Goal: Task Accomplishment & Management: Use online tool/utility

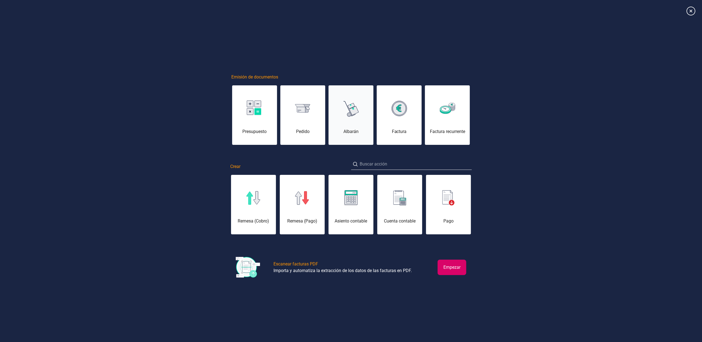
scroll to position [0, 28]
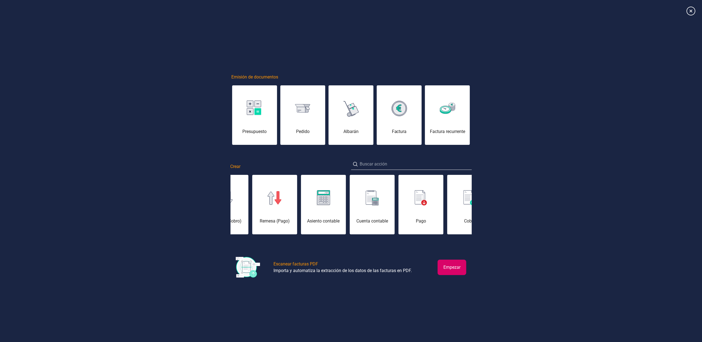
drag, startPoint x: 691, startPoint y: 9, endPoint x: 692, endPoint y: 36, distance: 27.6
click at [691, 9] on icon at bounding box center [690, 11] width 9 height 9
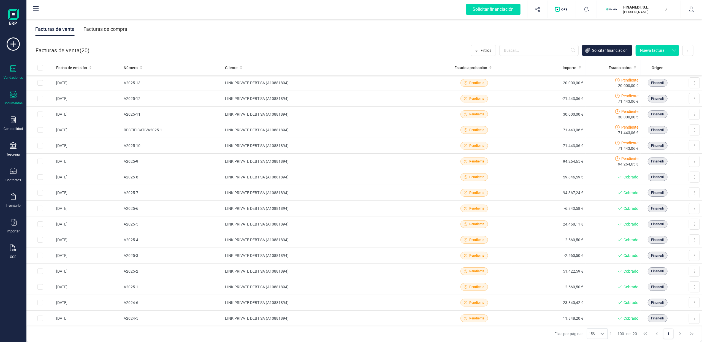
click at [13, 70] on icon at bounding box center [13, 68] width 7 height 7
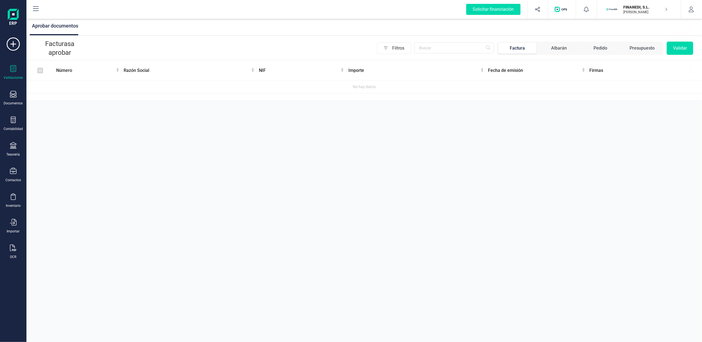
click at [663, 7] on p "FINANEDI, S.L." at bounding box center [645, 7] width 44 height 6
click at [605, 79] on div "SCD SERVICIOS FINANCIEROS SL" at bounding box center [636, 82] width 88 height 7
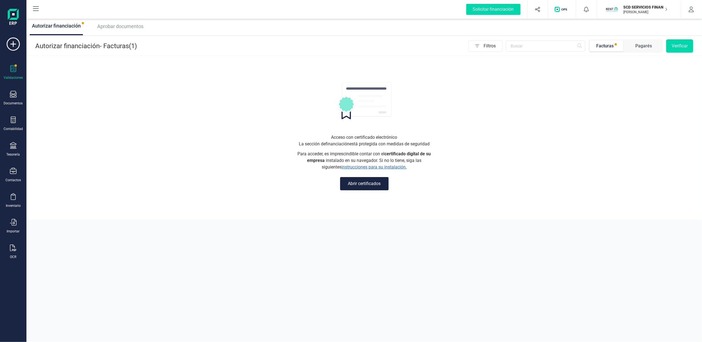
click at [12, 74] on div "Validaciones" at bounding box center [13, 72] width 22 height 15
click at [665, 10] on icon "button" at bounding box center [666, 9] width 3 height 4
click at [598, 68] on div "FINANEDI, S.L." at bounding box center [636, 68] width 88 height 7
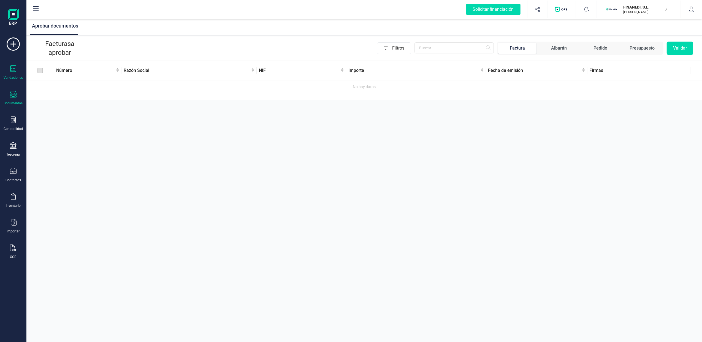
click at [20, 98] on div "Documentos" at bounding box center [13, 98] width 22 height 15
click at [51, 79] on span "Facturas" at bounding box center [57, 79] width 29 height 7
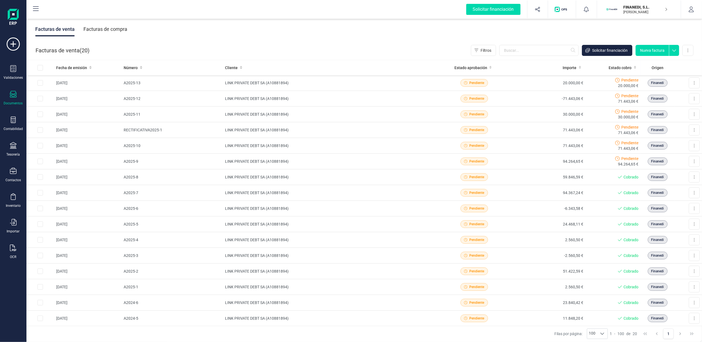
click at [99, 28] on div "Facturas de compra" at bounding box center [105, 29] width 44 height 14
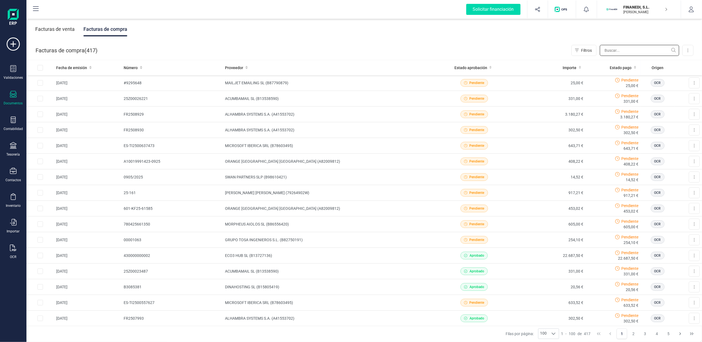
click at [617, 50] on input "text" at bounding box center [639, 50] width 79 height 11
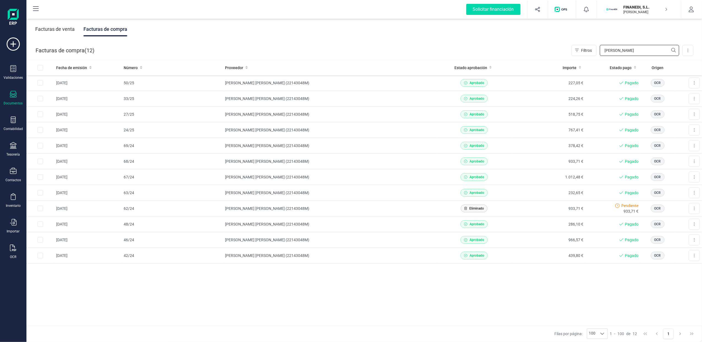
type input "[PERSON_NAME]"
click at [19, 73] on div "Validaciones" at bounding box center [13, 72] width 22 height 15
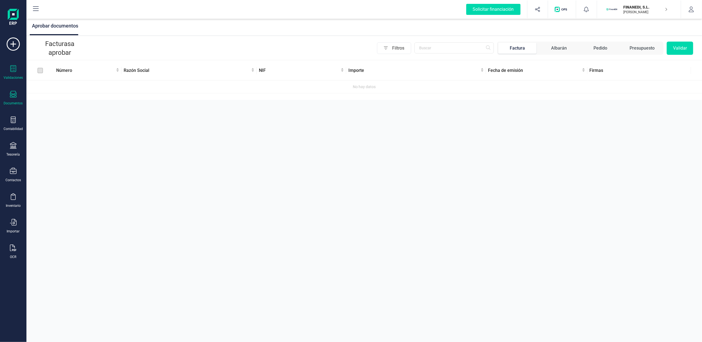
click at [15, 97] on icon at bounding box center [13, 94] width 7 height 7
click at [9, 95] on div "Documentos" at bounding box center [13, 98] width 22 height 15
click at [8, 96] on div "Documentos" at bounding box center [13, 98] width 22 height 15
click at [176, 12] on div "Solicitar financiación Importaciones completadas 0 / 0 FINANEDI, S.L. [PERSON_N…" at bounding box center [364, 10] width 674 height 18
click at [11, 224] on icon at bounding box center [13, 222] width 7 height 7
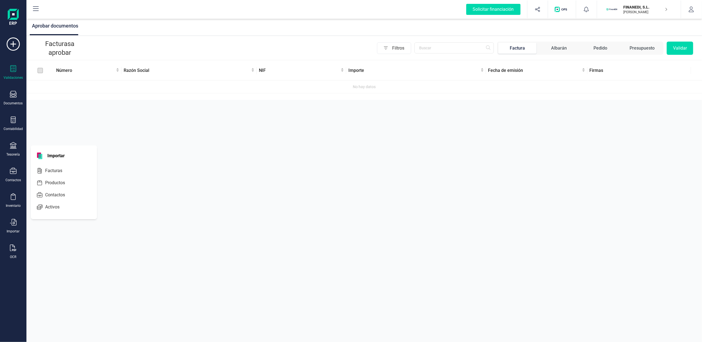
click at [62, 155] on span "Importar" at bounding box center [56, 156] width 24 height 7
click at [12, 219] on icon at bounding box center [13, 222] width 7 height 7
click at [18, 248] on div "OCR" at bounding box center [13, 251] width 22 height 15
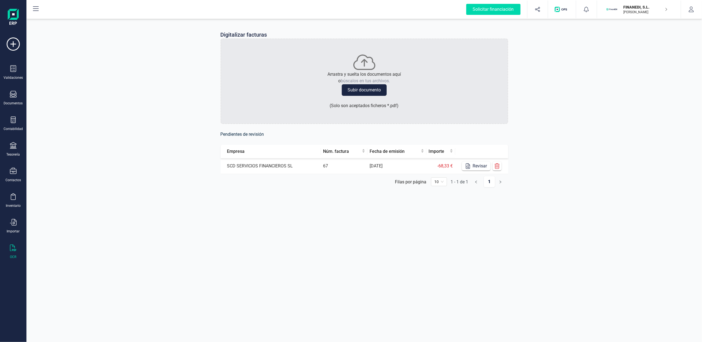
click at [260, 167] on td "SCD SERVICIOS FINANCIEROS SL" at bounding box center [271, 166] width 100 height 16
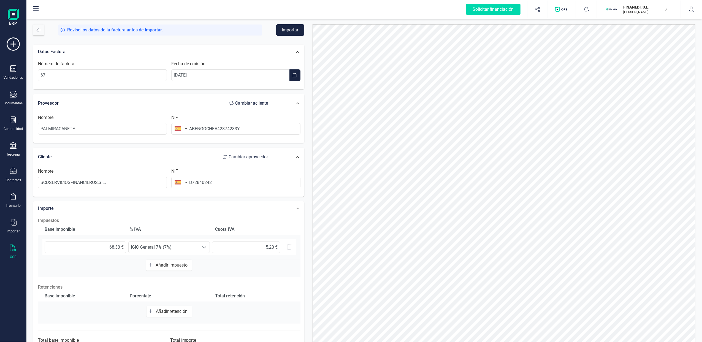
click at [13, 245] on icon at bounding box center [13, 247] width 7 height 7
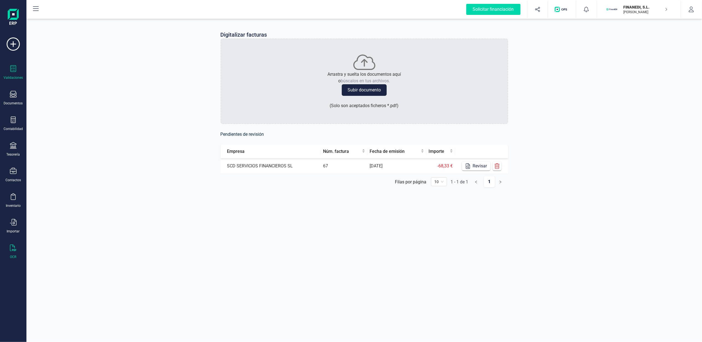
click at [10, 71] on icon at bounding box center [13, 68] width 6 height 7
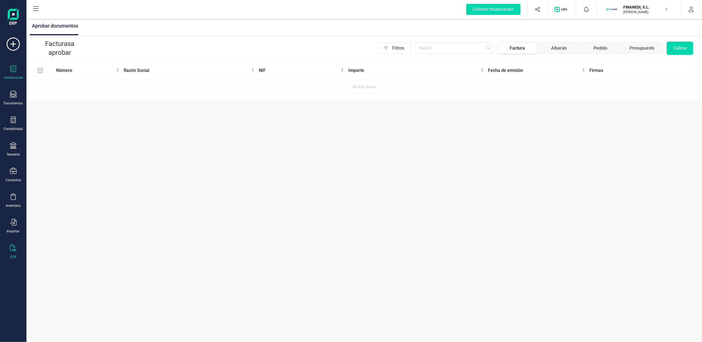
click at [12, 251] on div at bounding box center [13, 248] width 7 height 8
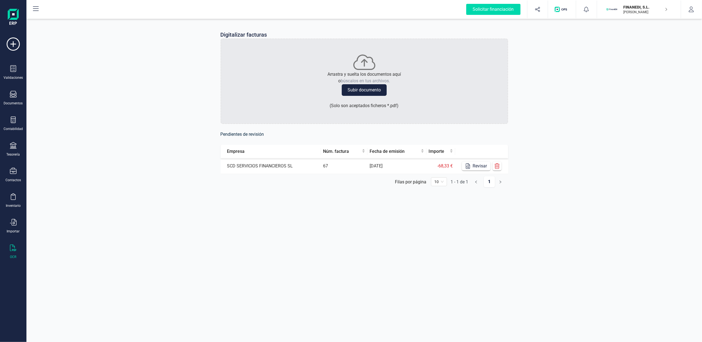
click at [373, 86] on button "Subir documento" at bounding box center [364, 90] width 45 height 12
click at [273, 164] on td "SCD SERVICIOS FINANCIEROS SL" at bounding box center [271, 166] width 100 height 16
click at [478, 165] on button "Revisar" at bounding box center [476, 166] width 29 height 9
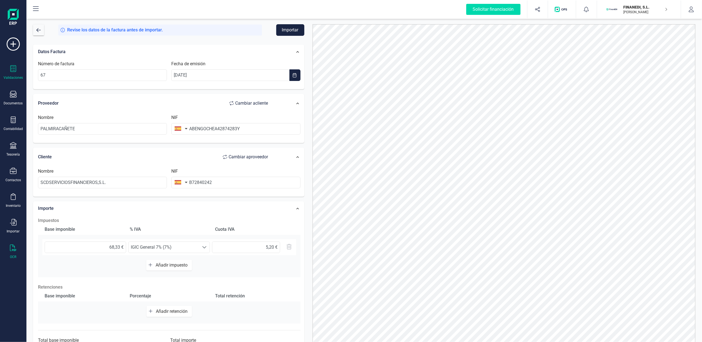
click at [10, 68] on icon at bounding box center [13, 68] width 7 height 7
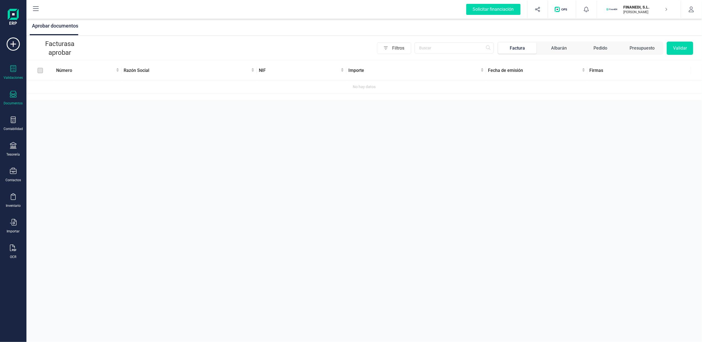
click at [17, 97] on div "Documentos" at bounding box center [13, 98] width 22 height 15
click at [58, 77] on span "Facturas" at bounding box center [57, 79] width 29 height 7
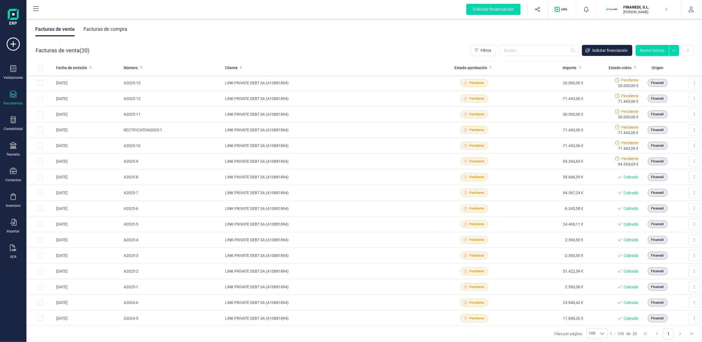
click at [103, 31] on div "Facturas de compra" at bounding box center [105, 29] width 44 height 14
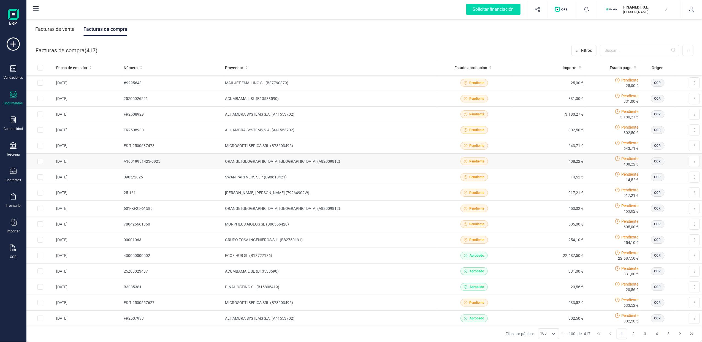
scroll to position [37, 0]
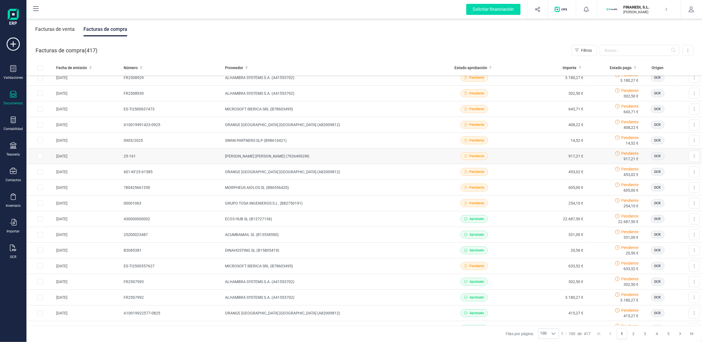
click at [243, 156] on td "[PERSON_NAME] [PERSON_NAME] (79264902W)" at bounding box center [330, 156] width 214 height 16
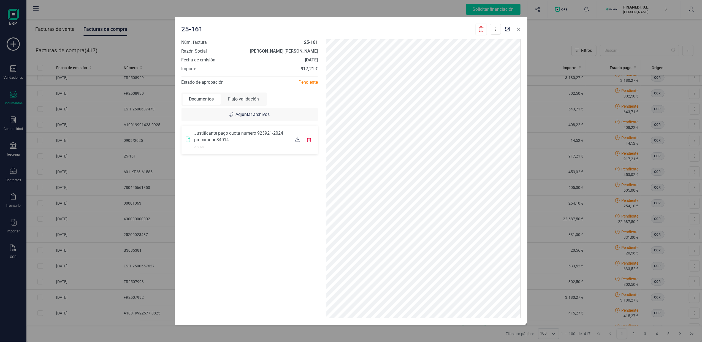
click at [518, 29] on icon "button" at bounding box center [519, 30] width 4 height 4
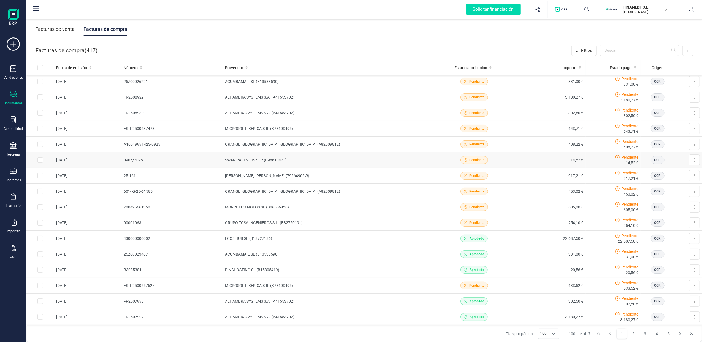
scroll to position [0, 0]
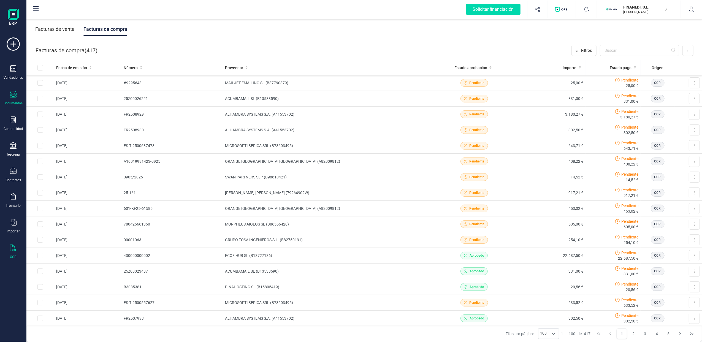
click at [12, 247] on icon at bounding box center [13, 247] width 7 height 7
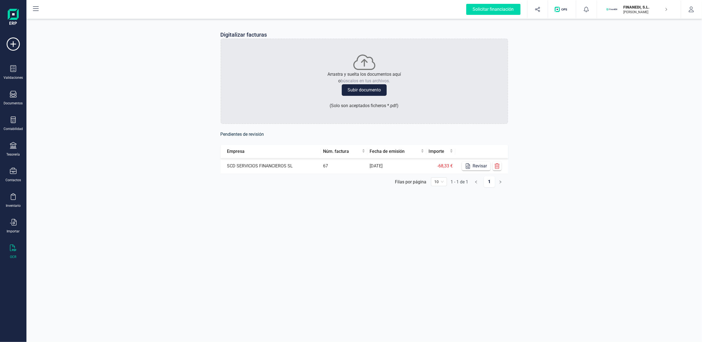
click at [269, 165] on td "SCD SERVICIOS FINANCIEROS SL" at bounding box center [271, 166] width 100 height 16
click at [478, 164] on button "Revisar" at bounding box center [476, 166] width 29 height 9
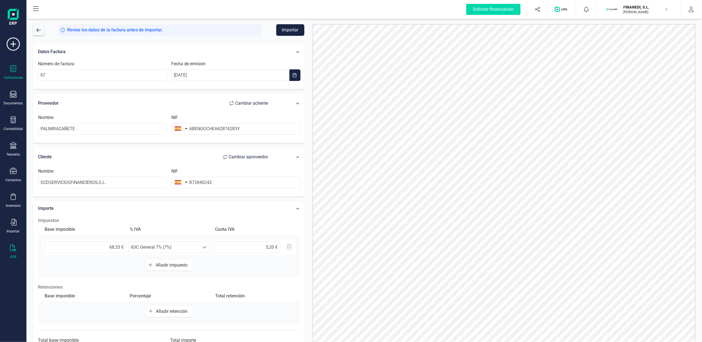
click at [14, 65] on icon at bounding box center [13, 68] width 7 height 7
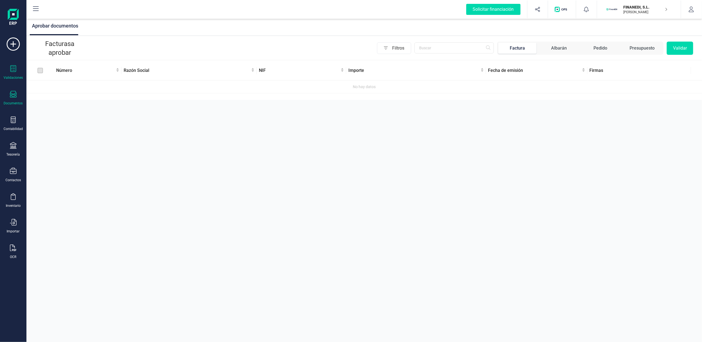
click at [13, 101] on div "Documentos" at bounding box center [13, 103] width 19 height 4
click at [158, 113] on div "Aprobar documentos Facturas a aprobar Filtros Factura Albarán Pedido Presupuest…" at bounding box center [363, 171] width 675 height 342
click at [16, 94] on icon at bounding box center [13, 94] width 7 height 7
click at [62, 78] on span "Facturas" at bounding box center [57, 79] width 29 height 7
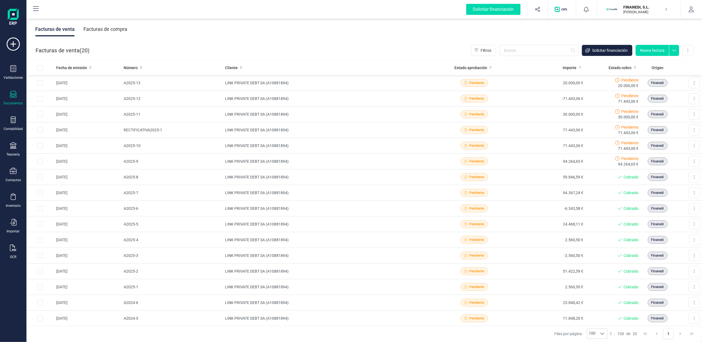
click at [119, 26] on div "Facturas de compra" at bounding box center [105, 29] width 44 height 14
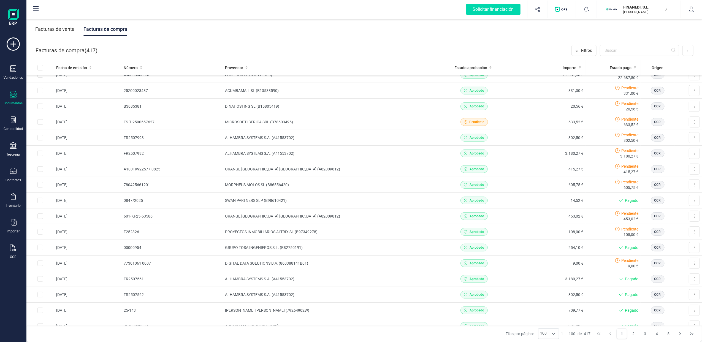
scroll to position [183, 0]
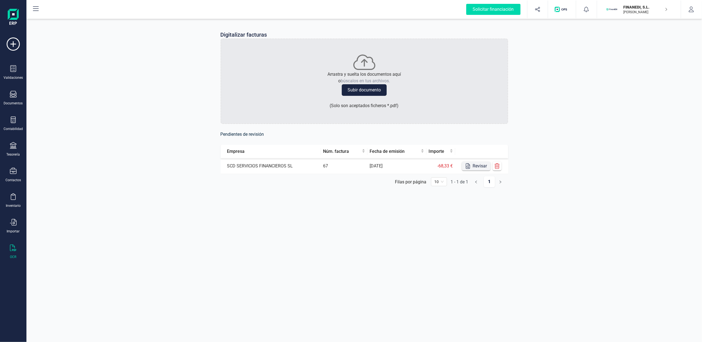
click at [481, 164] on button "Revisar" at bounding box center [476, 166] width 29 height 9
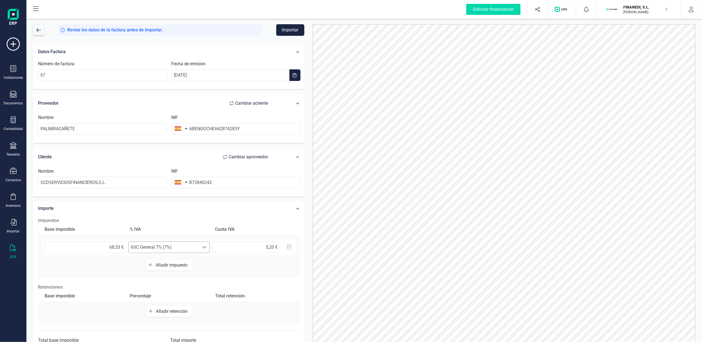
click at [203, 249] on span at bounding box center [204, 247] width 4 height 4
click at [180, 221] on h2 "Impuestos" at bounding box center [169, 220] width 262 height 7
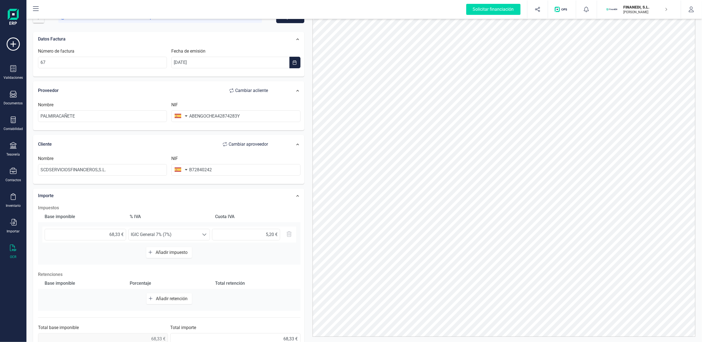
scroll to position [23, 0]
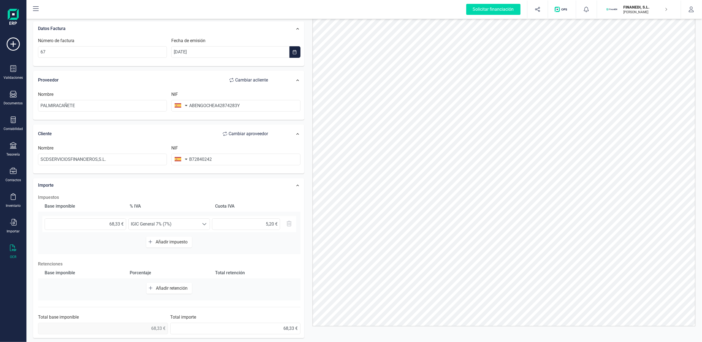
click at [173, 289] on span "Añadir retención" at bounding box center [173, 288] width 34 height 5
click at [203, 294] on div at bounding box center [204, 290] width 10 height 11
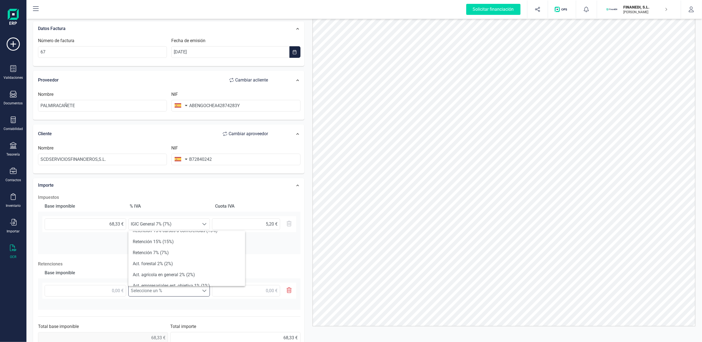
scroll to position [93, 0]
drag, startPoint x: 293, startPoint y: 266, endPoint x: 288, endPoint y: 262, distance: 6.5
click at [291, 264] on p "Retenciones" at bounding box center [169, 264] width 262 height 7
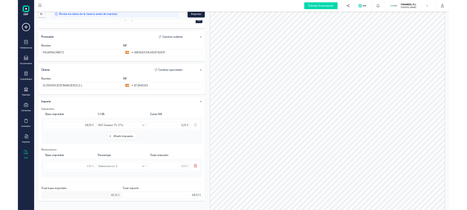
scroll to position [0, 0]
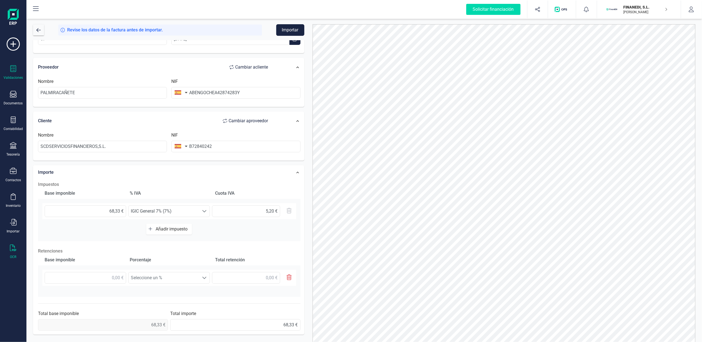
click at [17, 72] on div "Validaciones" at bounding box center [13, 72] width 22 height 15
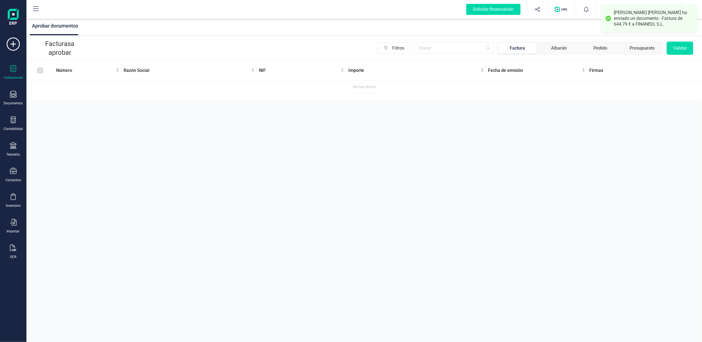
click at [640, 18] on div "ALEJANDRA BENITEZ CRUZ te ha enviado un documento - Factura de 644.79 € a FINAN…" at bounding box center [654, 18] width 80 height 17
click at [610, 137] on div "Aprobar documentos Facturas a aprobar Filtros Factura Albarán Pedido Presupuest…" at bounding box center [363, 171] width 675 height 342
click at [14, 72] on div at bounding box center [13, 69] width 7 height 8
click at [17, 68] on div "Validaciones" at bounding box center [13, 72] width 22 height 15
click at [10, 70] on icon at bounding box center [13, 68] width 6 height 7
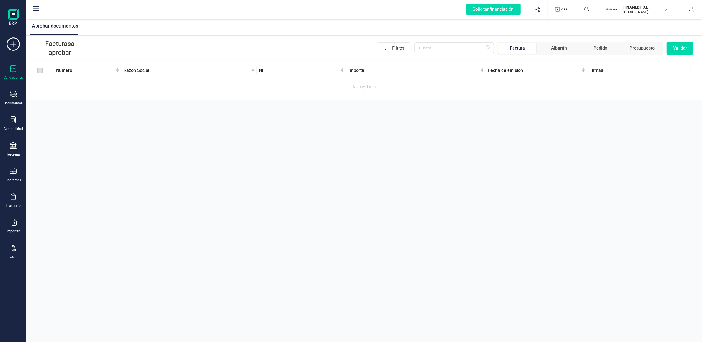
click at [11, 75] on div "Validaciones" at bounding box center [13, 77] width 19 height 4
click at [17, 92] on div "Documentos" at bounding box center [13, 98] width 22 height 15
click at [12, 71] on icon at bounding box center [13, 68] width 7 height 7
click at [659, 8] on p "FINANEDI, S.L." at bounding box center [645, 7] width 44 height 6
click at [599, 68] on div "FINANEDI, S.L." at bounding box center [632, 68] width 82 height 7
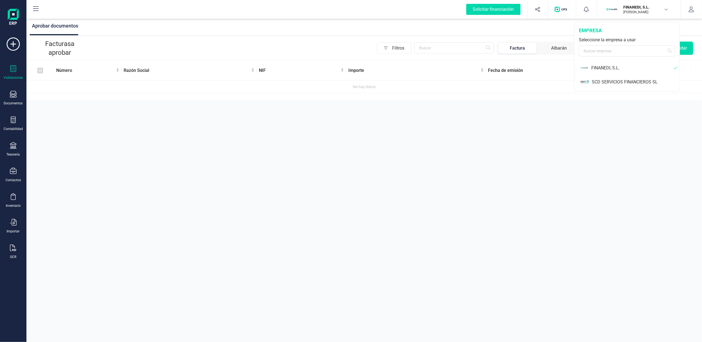
click at [600, 67] on div "FINANEDI, S.L." at bounding box center [632, 68] width 82 height 7
click at [607, 81] on div "SCD SERVICIOS FINANCIEROS SL" at bounding box center [636, 82] width 88 height 7
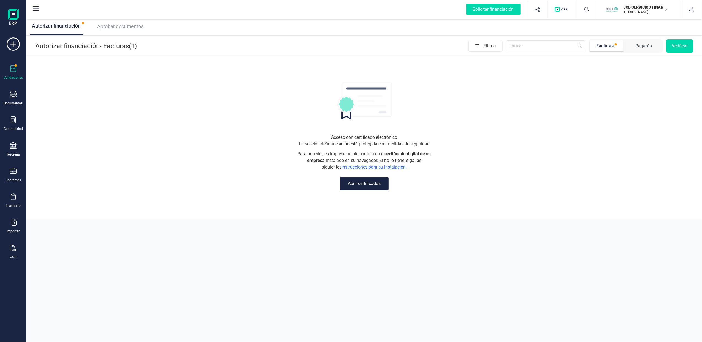
click at [640, 7] on p "SCD SERVICIOS FINANCIEROS SL" at bounding box center [645, 7] width 44 height 6
click at [602, 67] on div "FINANEDI, S.L." at bounding box center [636, 68] width 88 height 7
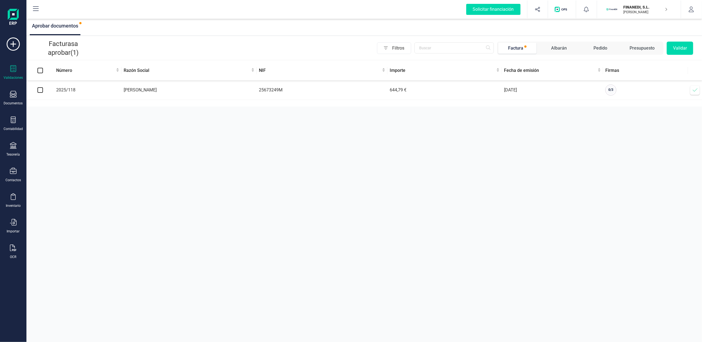
click at [41, 91] on input "checkbox" at bounding box center [40, 90] width 6 height 6
checkbox input "true"
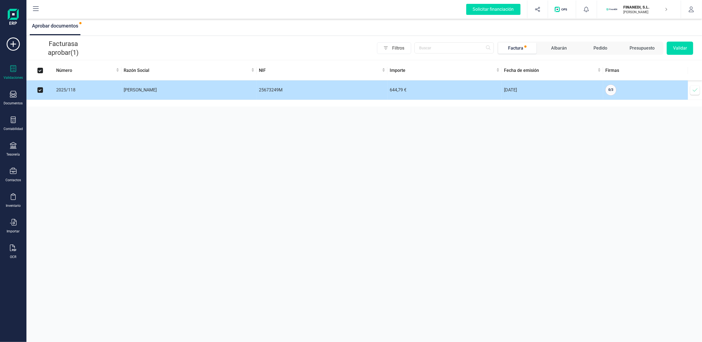
click at [695, 90] on icon at bounding box center [695, 90] width 6 height 6
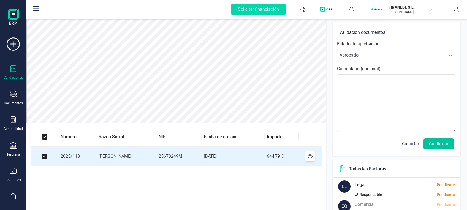
drag, startPoint x: 441, startPoint y: 142, endPoint x: 429, endPoint y: 140, distance: 11.6
click at [441, 142] on button "Confirmar" at bounding box center [438, 143] width 30 height 11
click at [439, 148] on button "Confirmar" at bounding box center [438, 143] width 30 height 11
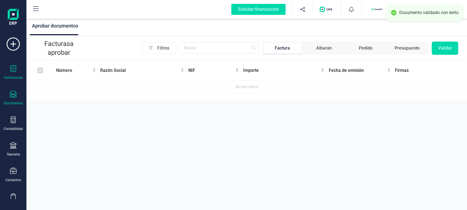
click at [12, 99] on div "Documentos" at bounding box center [13, 98] width 22 height 15
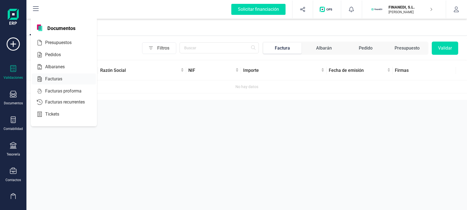
click at [60, 77] on span "Facturas" at bounding box center [57, 79] width 29 height 7
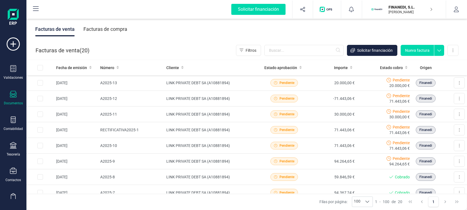
click at [13, 95] on icon at bounding box center [13, 94] width 7 height 7
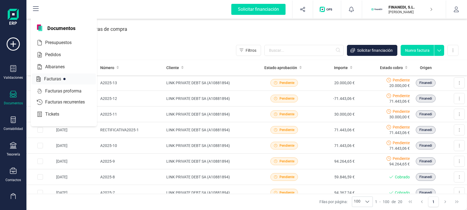
click at [59, 78] on span "Facturas" at bounding box center [56, 79] width 29 height 7
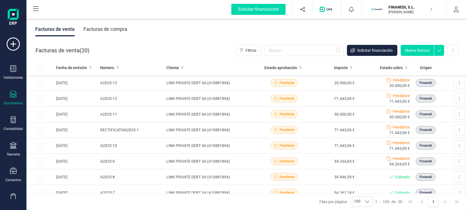
click at [106, 30] on div "Facturas de compra" at bounding box center [105, 29] width 44 height 14
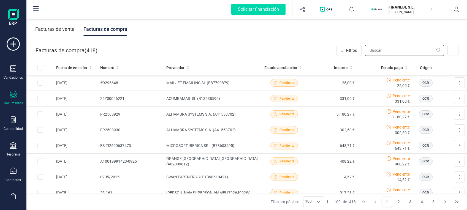
click at [383, 51] on input "text" at bounding box center [404, 50] width 79 height 11
click at [392, 52] on input "text" at bounding box center [404, 50] width 79 height 11
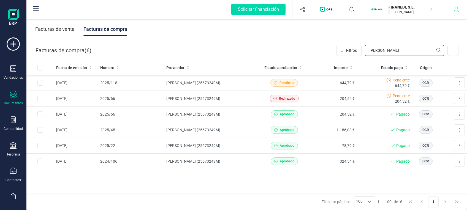
type input "alejandra"
